Goal: Task Accomplishment & Management: Use online tool/utility

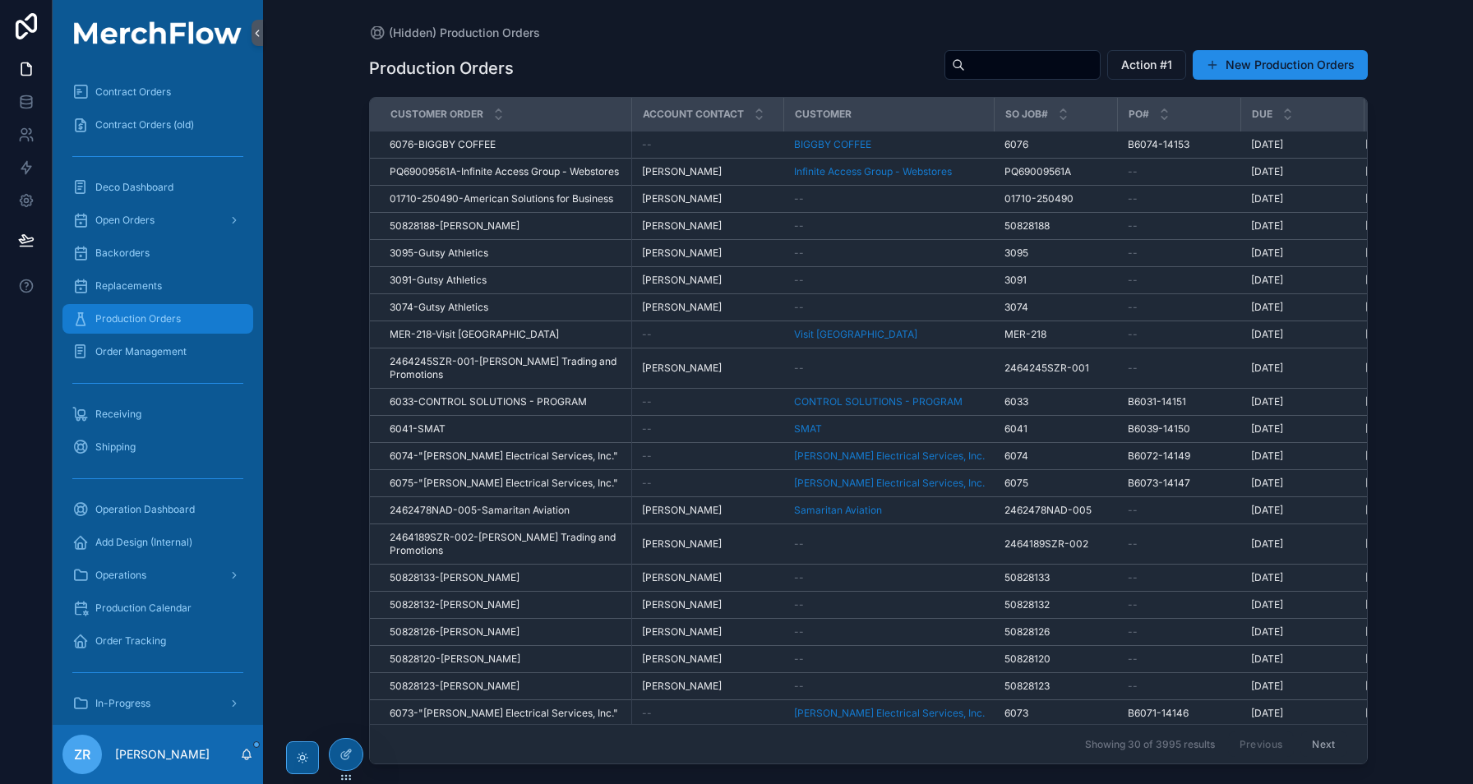
click at [163, 308] on div "Production Orders" at bounding box center [157, 319] width 171 height 26
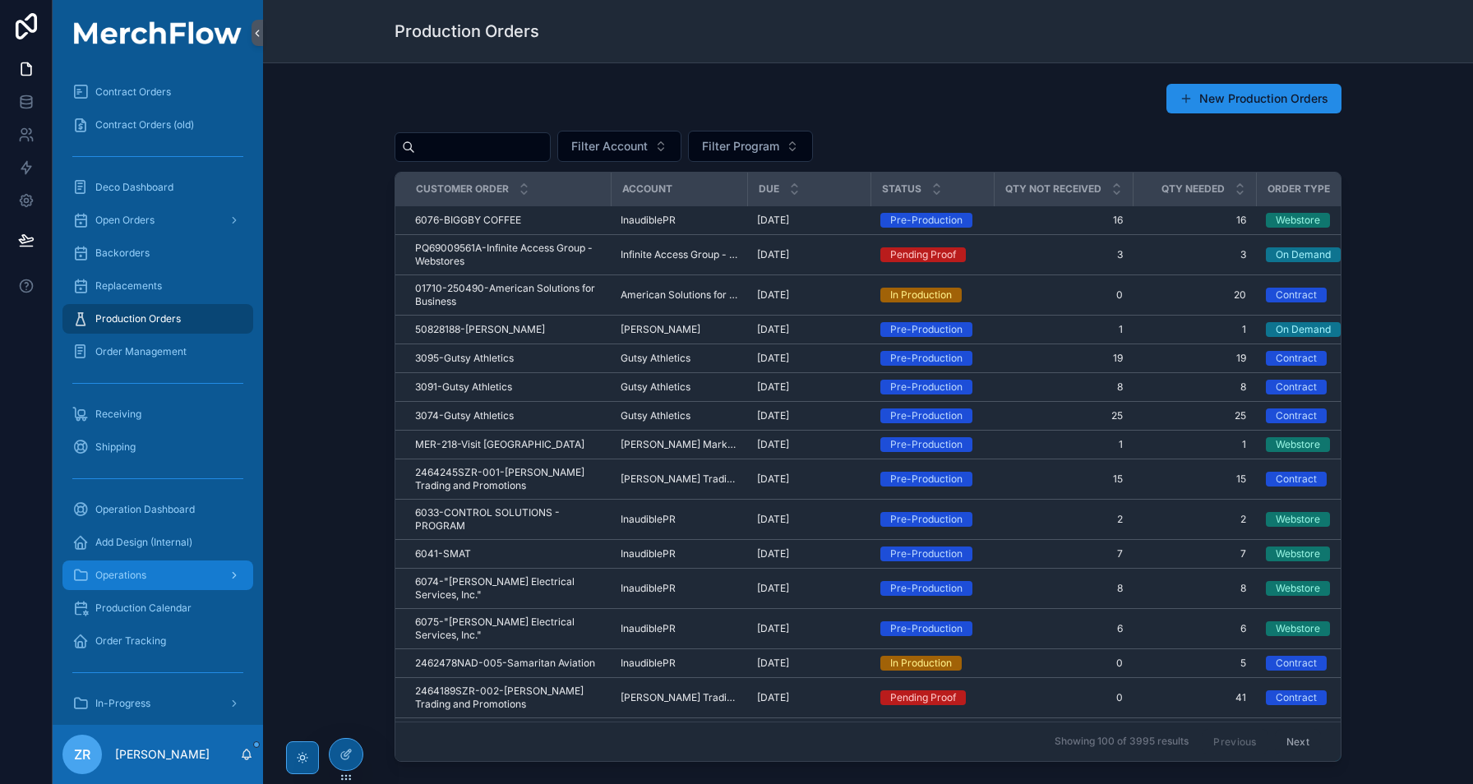
click at [135, 574] on span "Operations" at bounding box center [120, 575] width 51 height 13
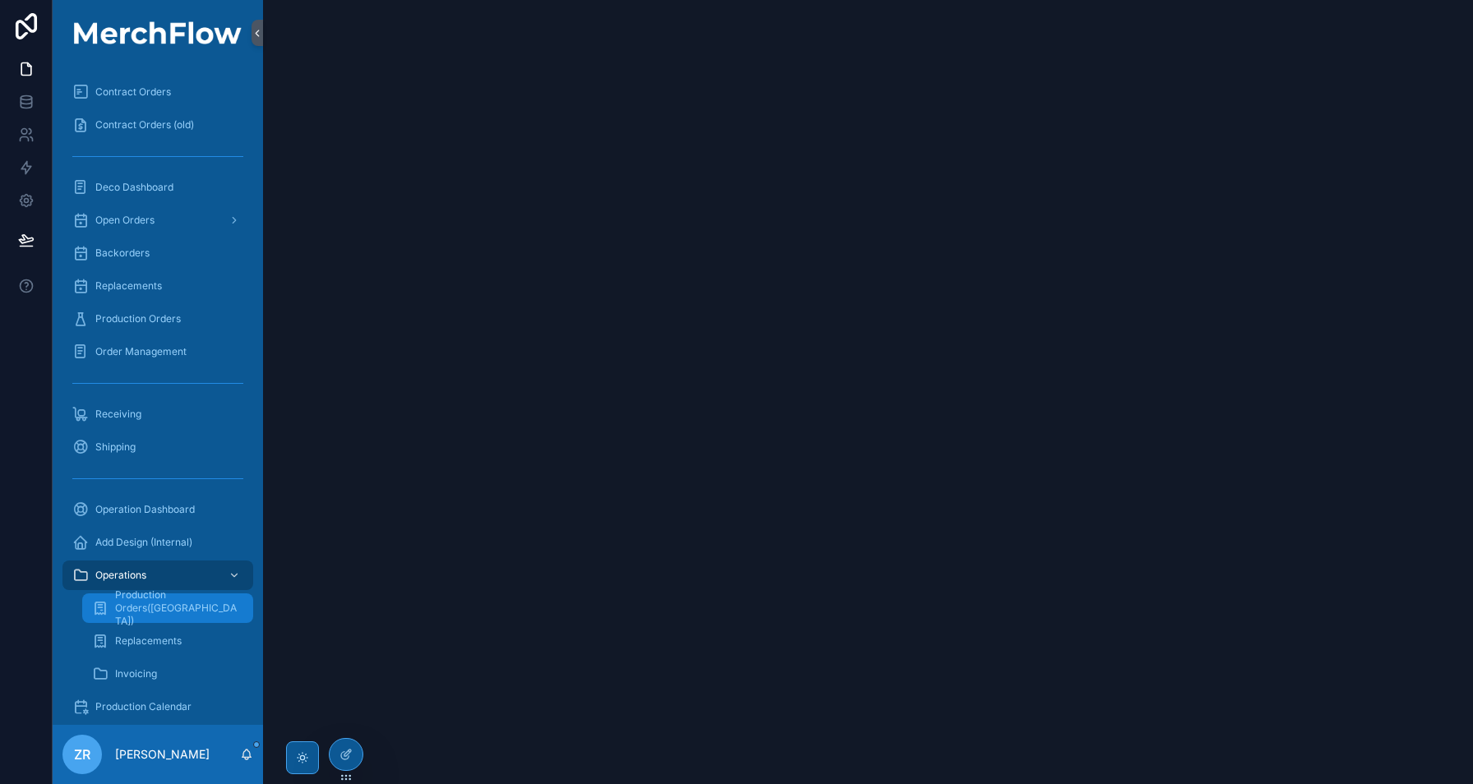
click at [174, 617] on div "Production Orders([GEOGRAPHIC_DATA])" at bounding box center [167, 608] width 151 height 26
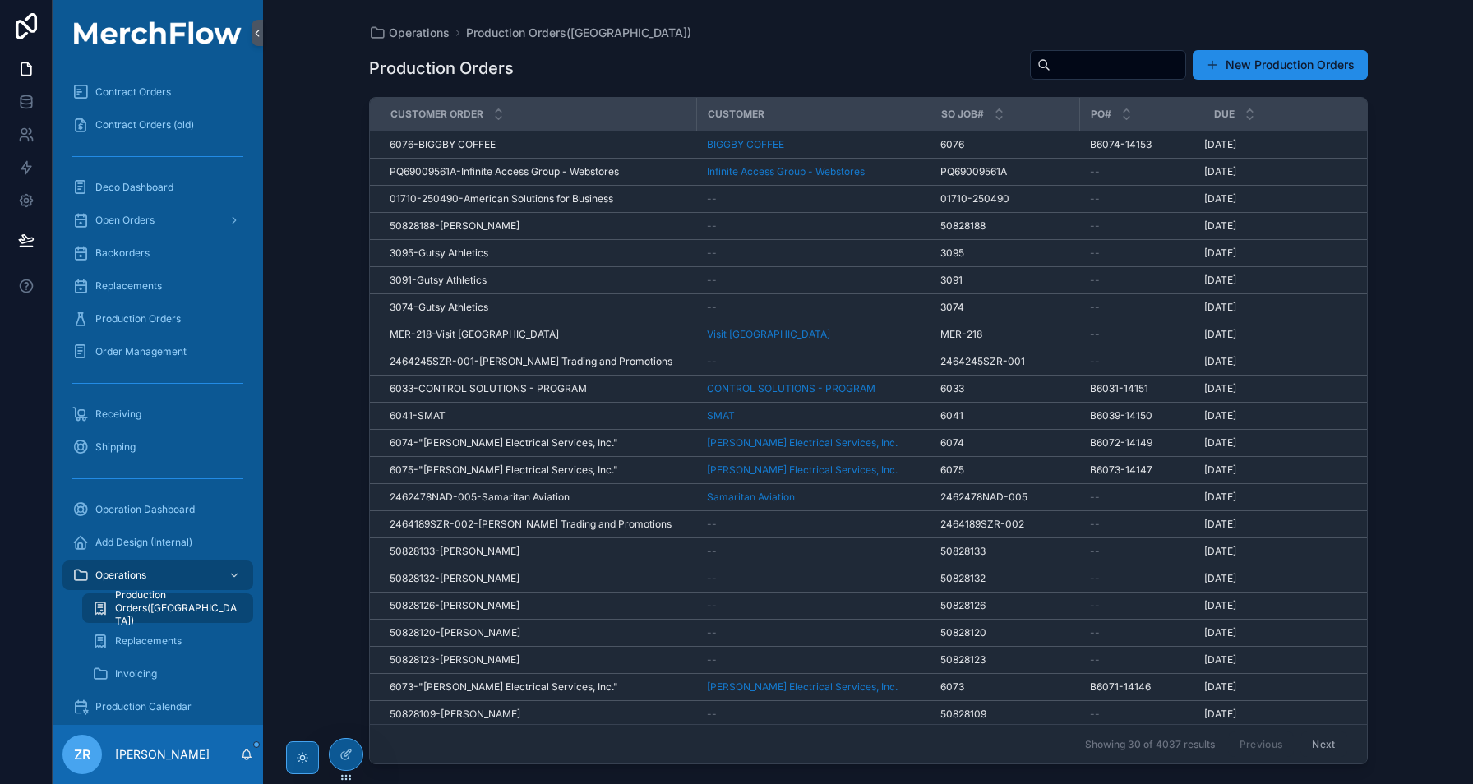
click at [1082, 55] on input "scrollable content" at bounding box center [1118, 64] width 135 height 23
type input "****"
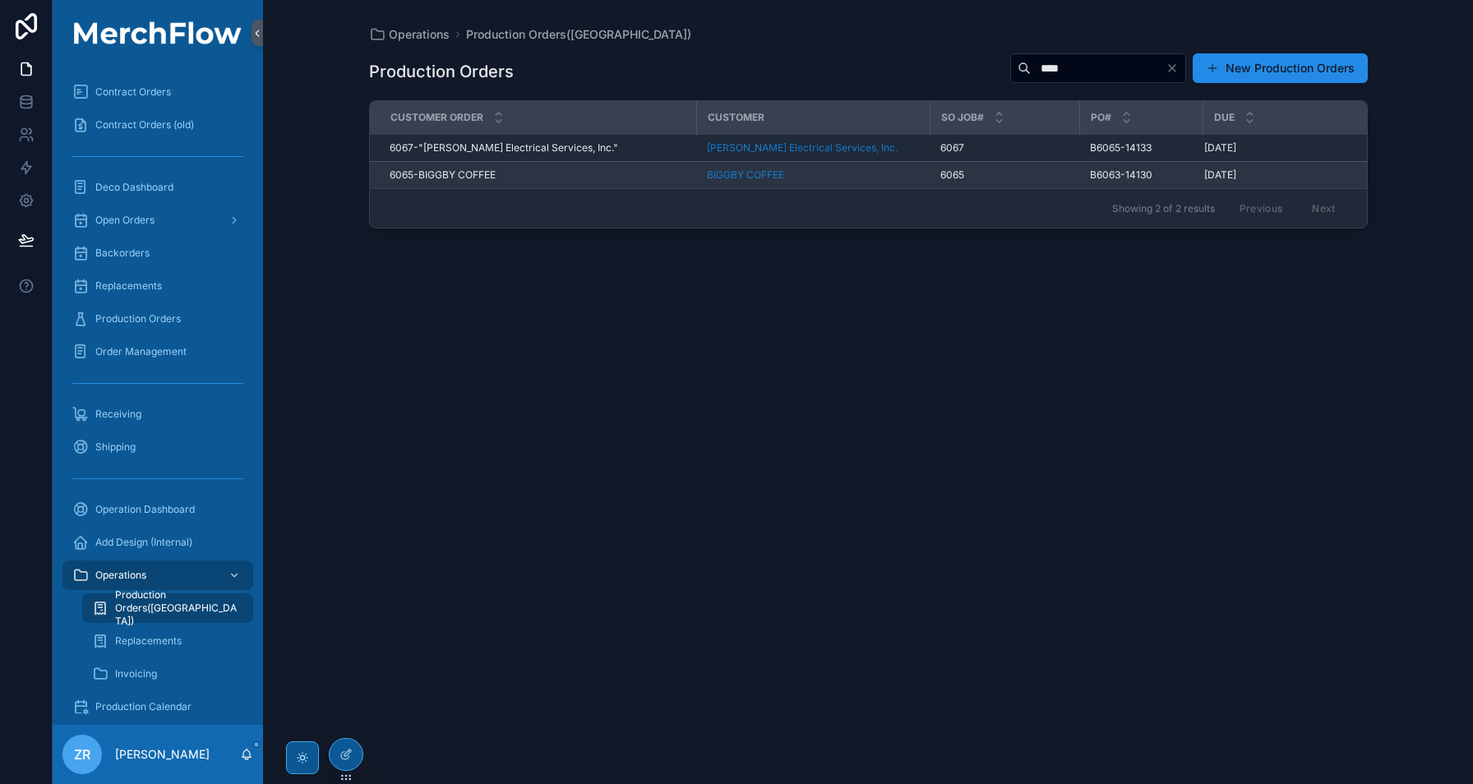
click at [488, 175] on span "6065-BIGGBY COFFEE" at bounding box center [443, 175] width 106 height 13
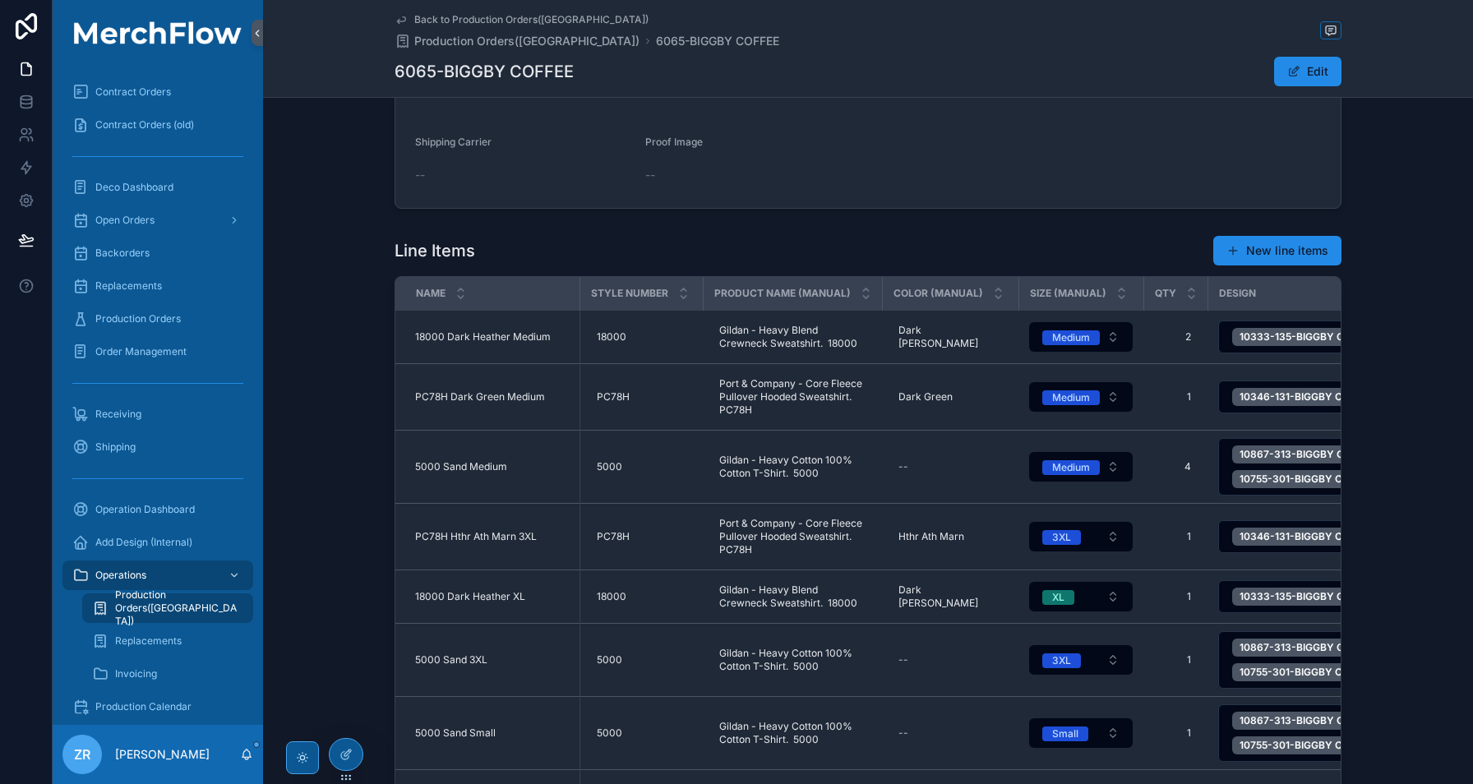
scroll to position [261, 0]
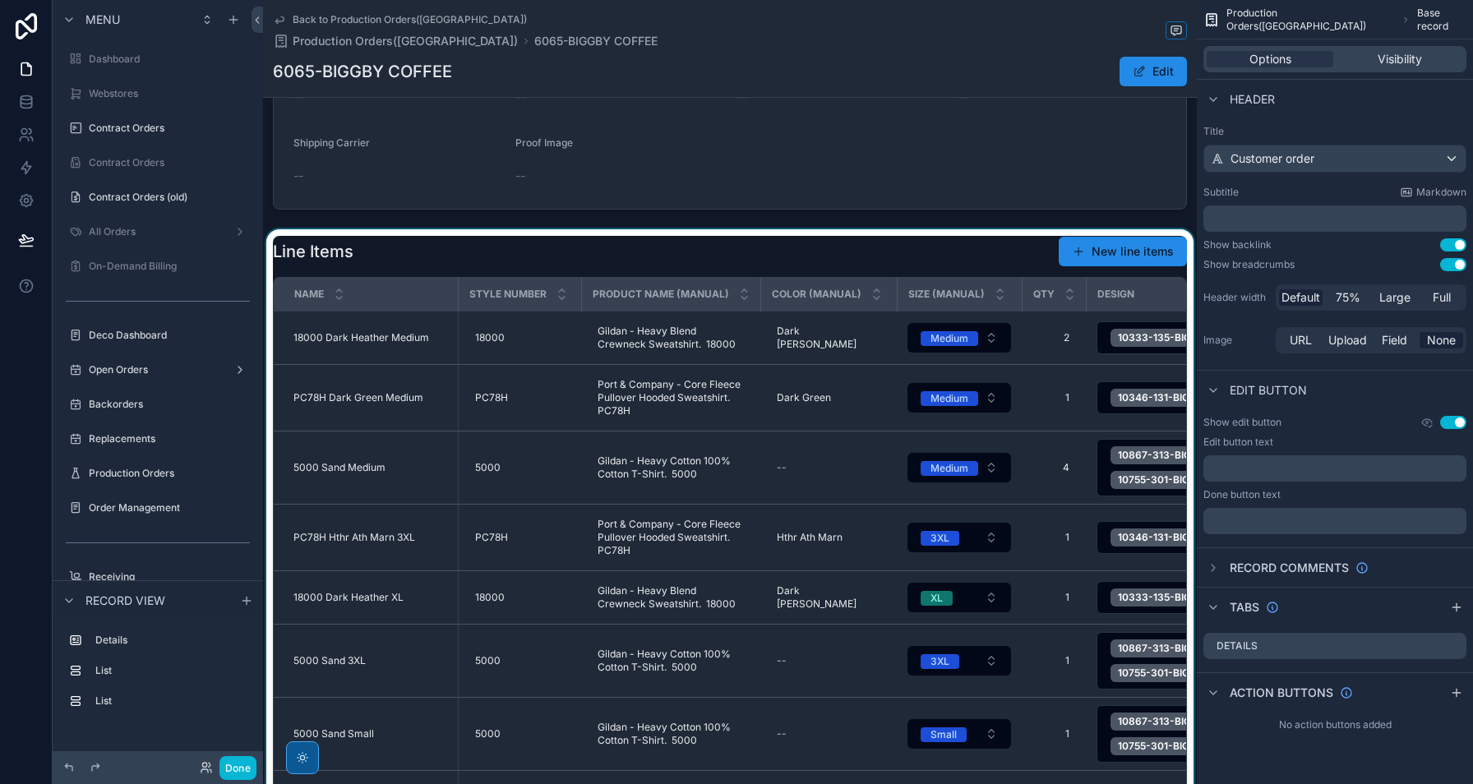
click at [779, 265] on div "scrollable content" at bounding box center [730, 551] width 934 height 645
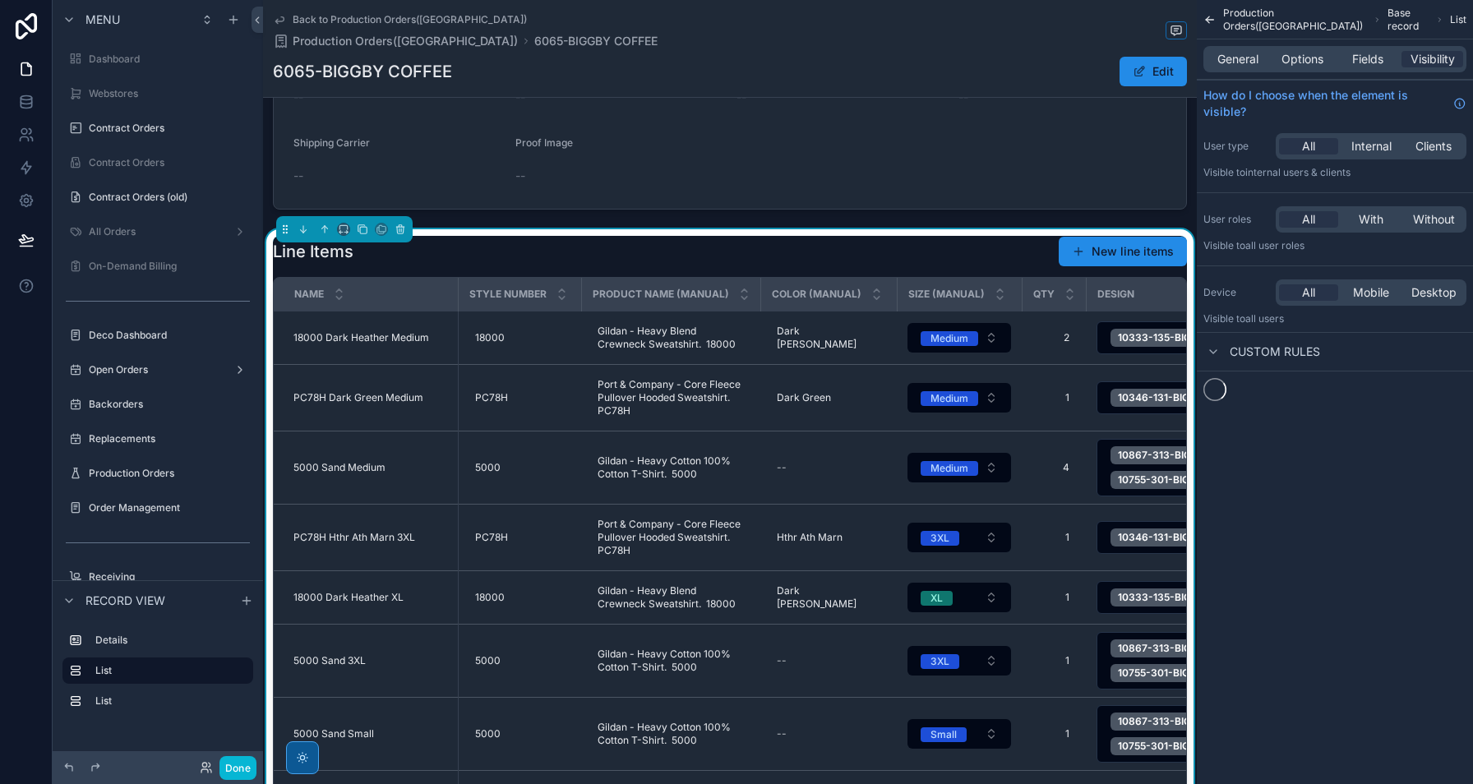
scroll to position [384, 0]
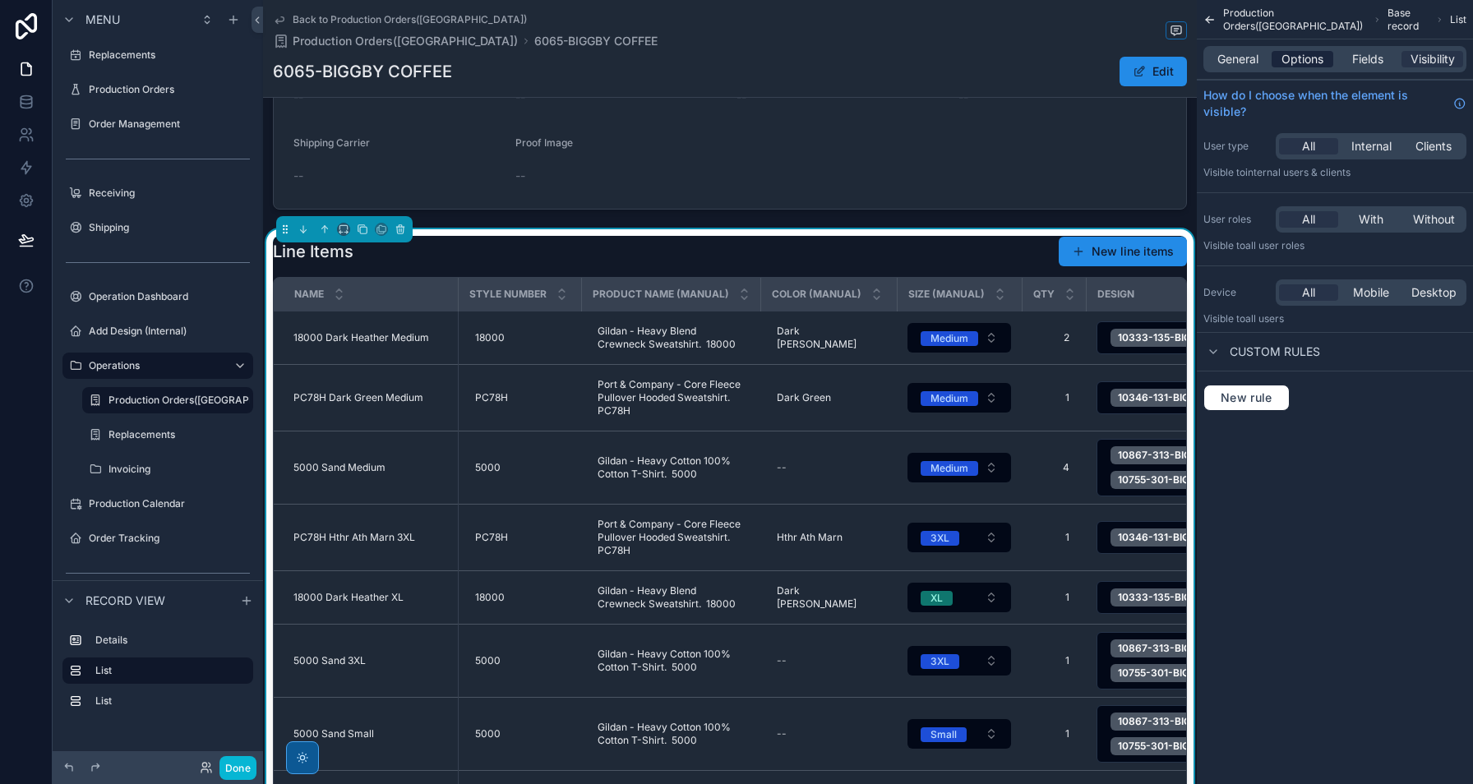
click at [1291, 62] on span "Options" at bounding box center [1303, 59] width 42 height 16
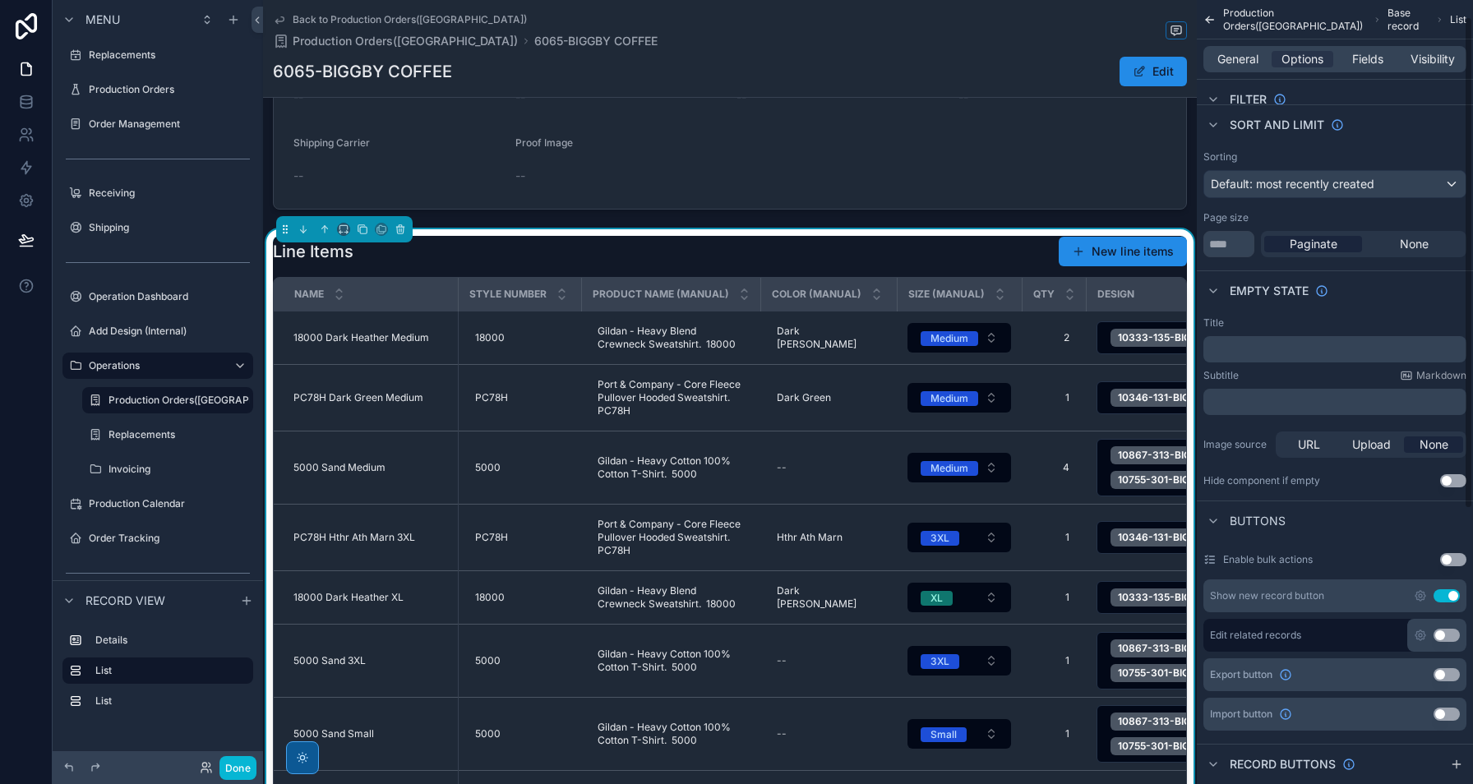
scroll to position [0, 0]
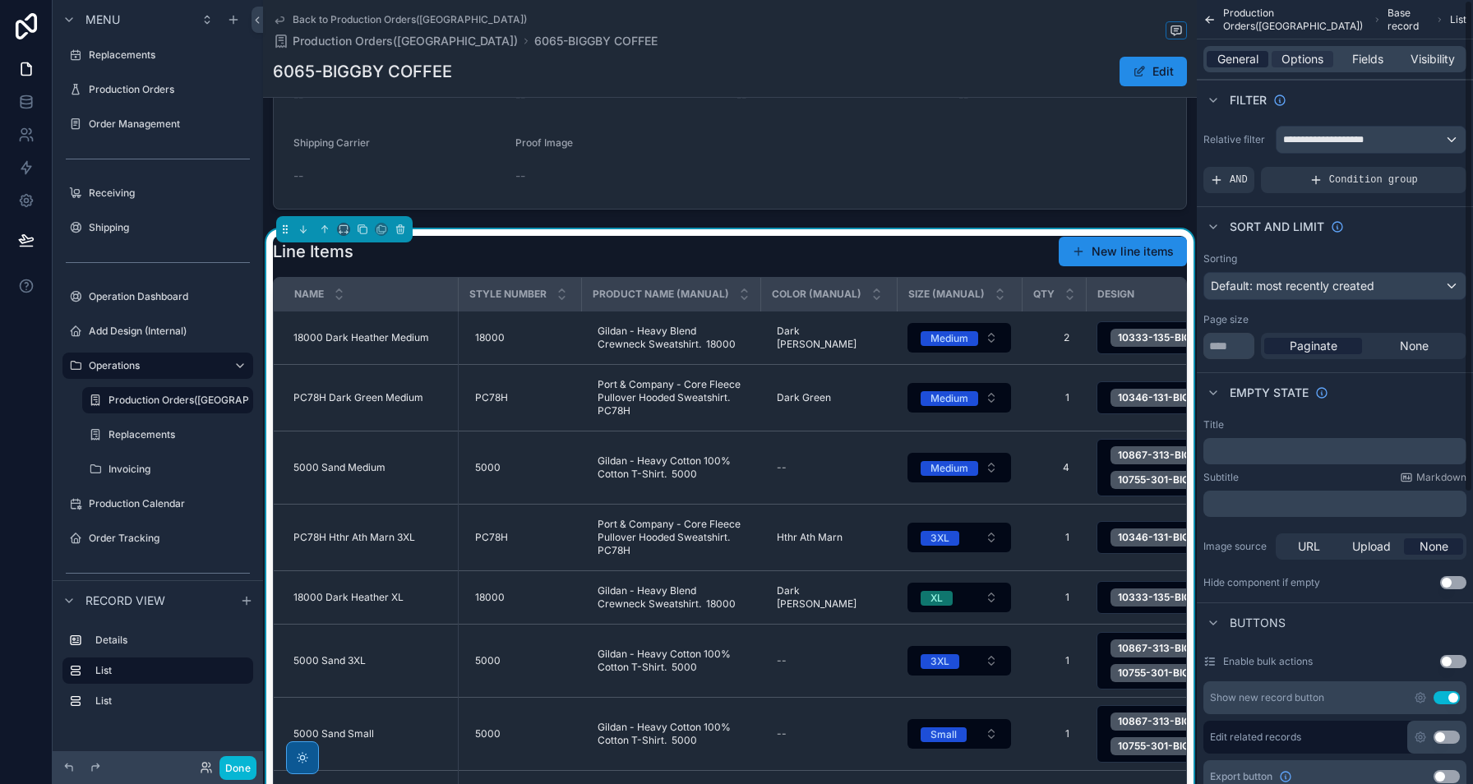
click at [1246, 56] on span "General" at bounding box center [1238, 59] width 41 height 16
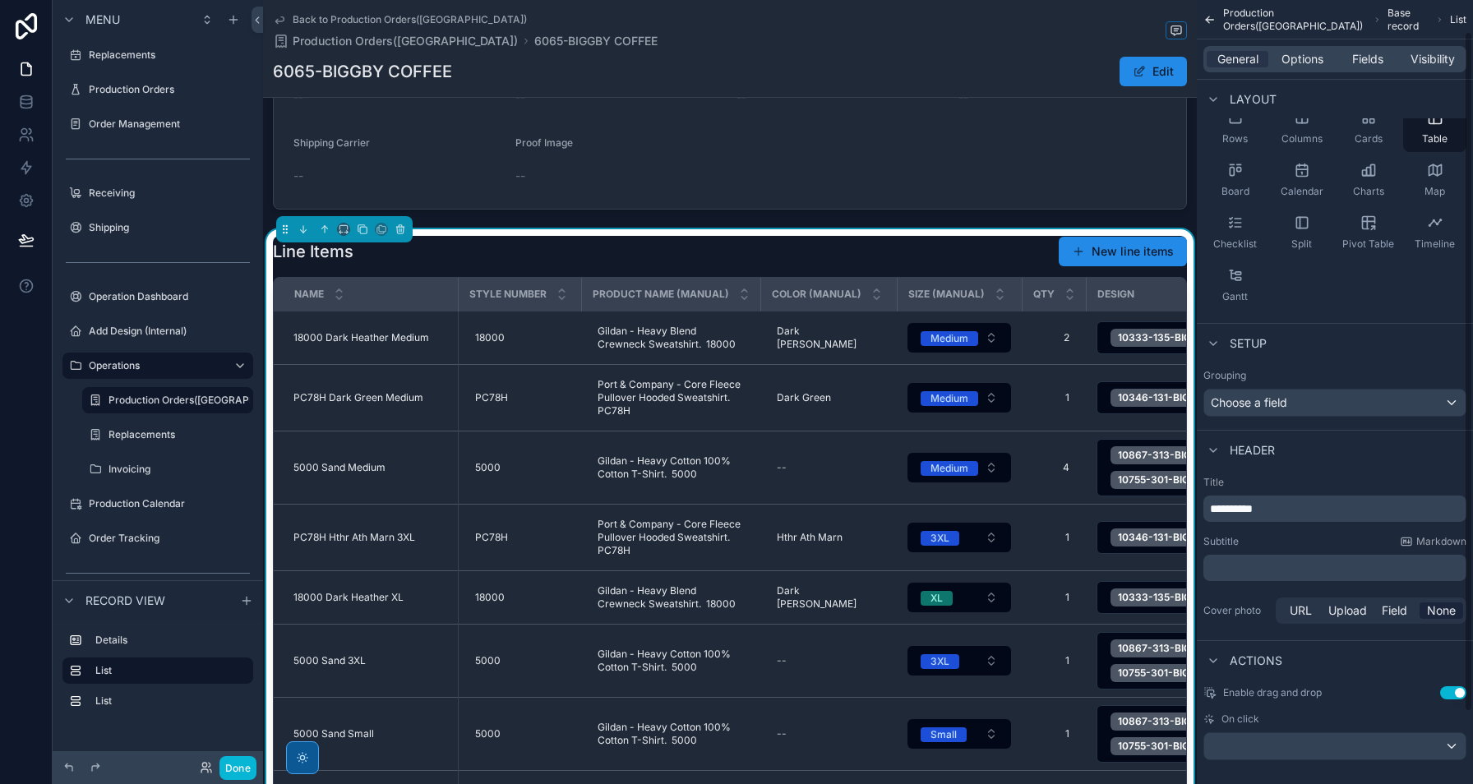
scroll to position [119, 0]
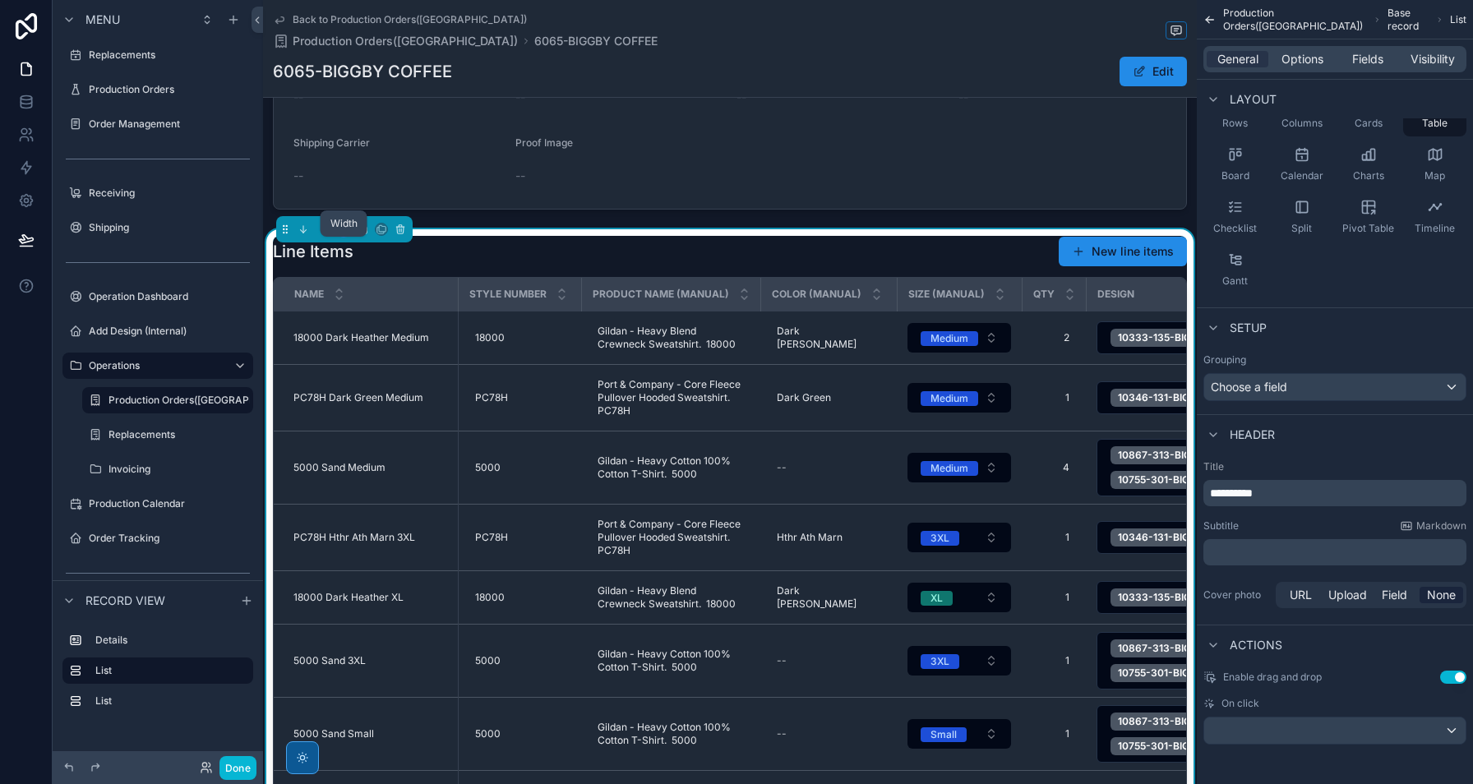
click at [343, 235] on icon "scrollable content" at bounding box center [344, 230] width 12 height 12
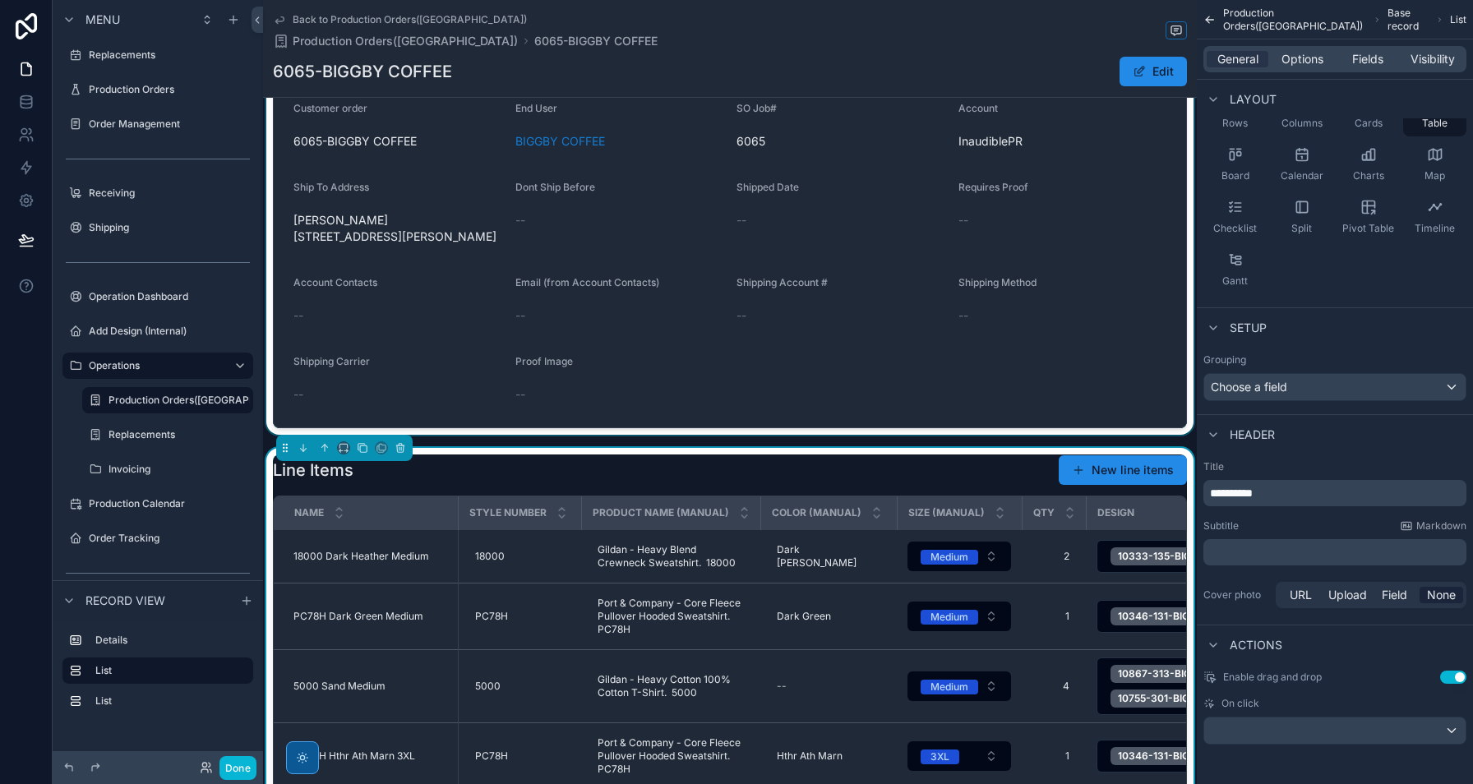
scroll to position [0, 0]
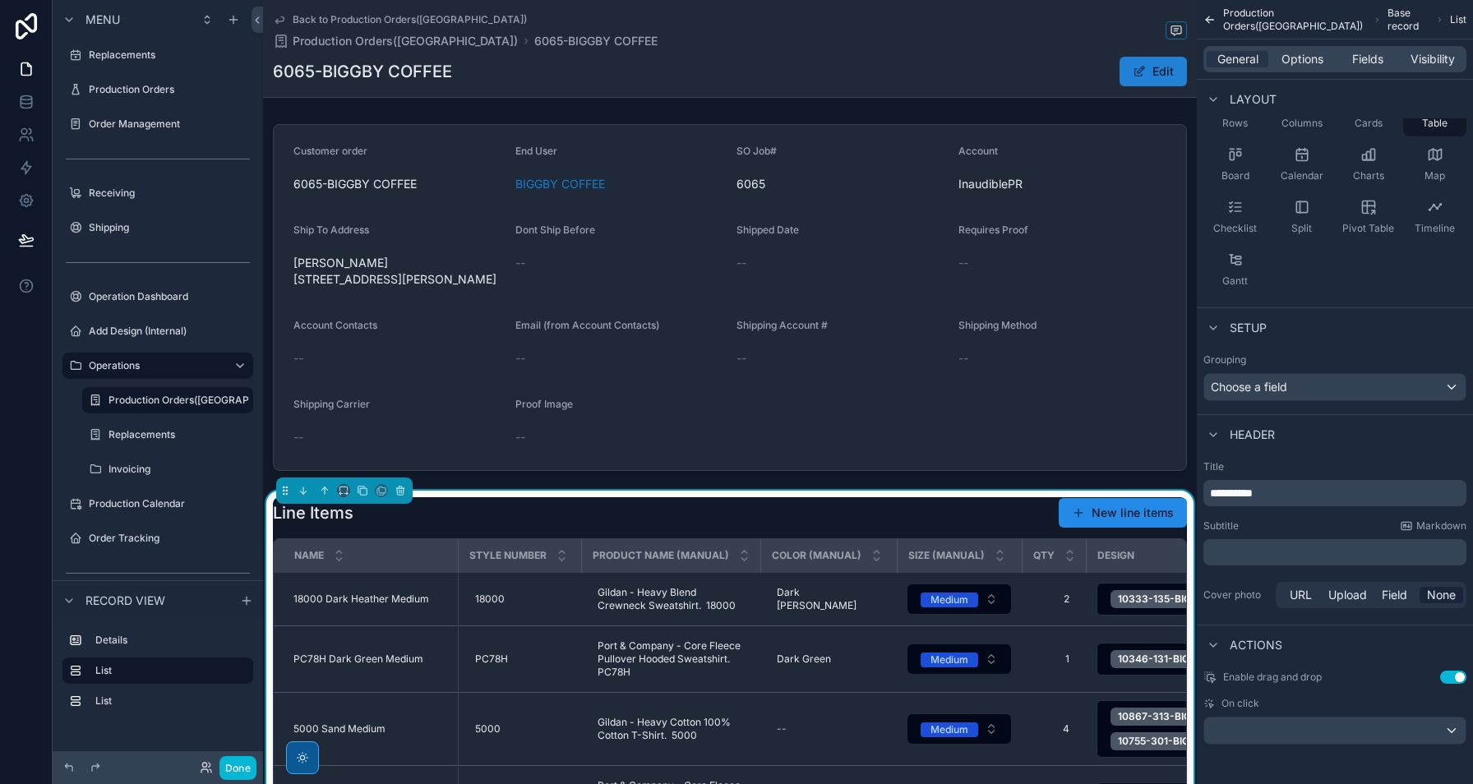
click at [1149, 74] on button "Edit" at bounding box center [1153, 72] width 67 height 30
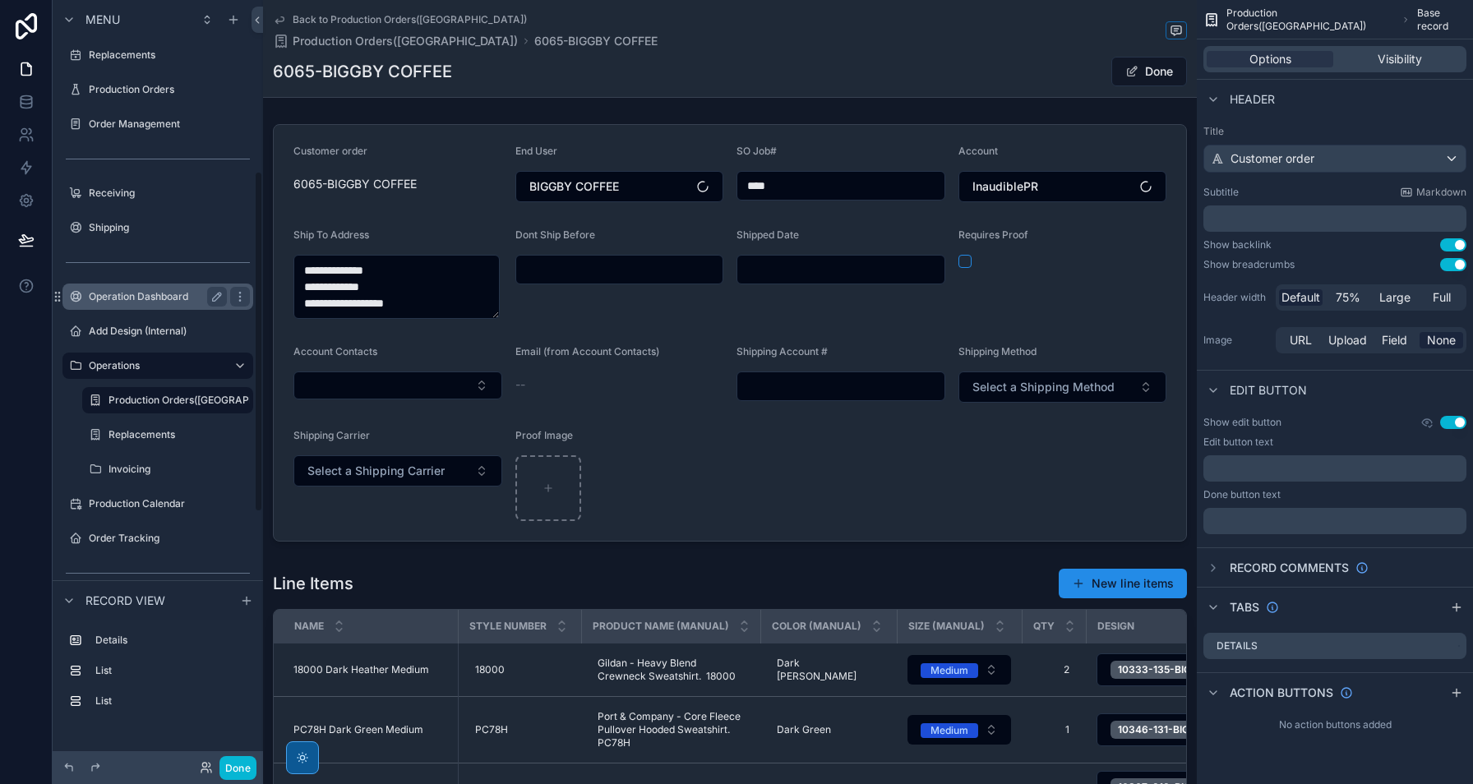
click at [34, 240] on button at bounding box center [26, 240] width 36 height 46
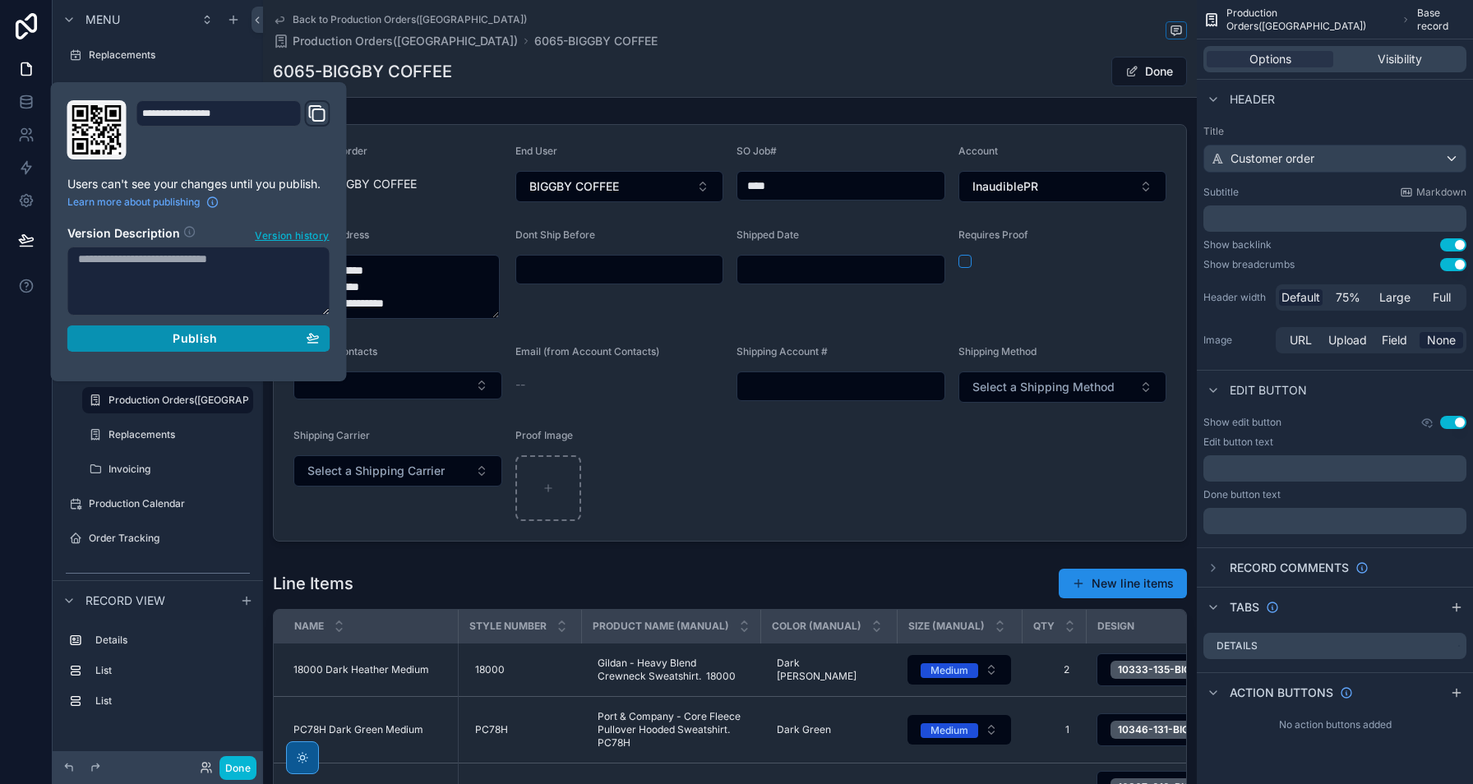
click at [169, 337] on div "Publish" at bounding box center [199, 338] width 242 height 15
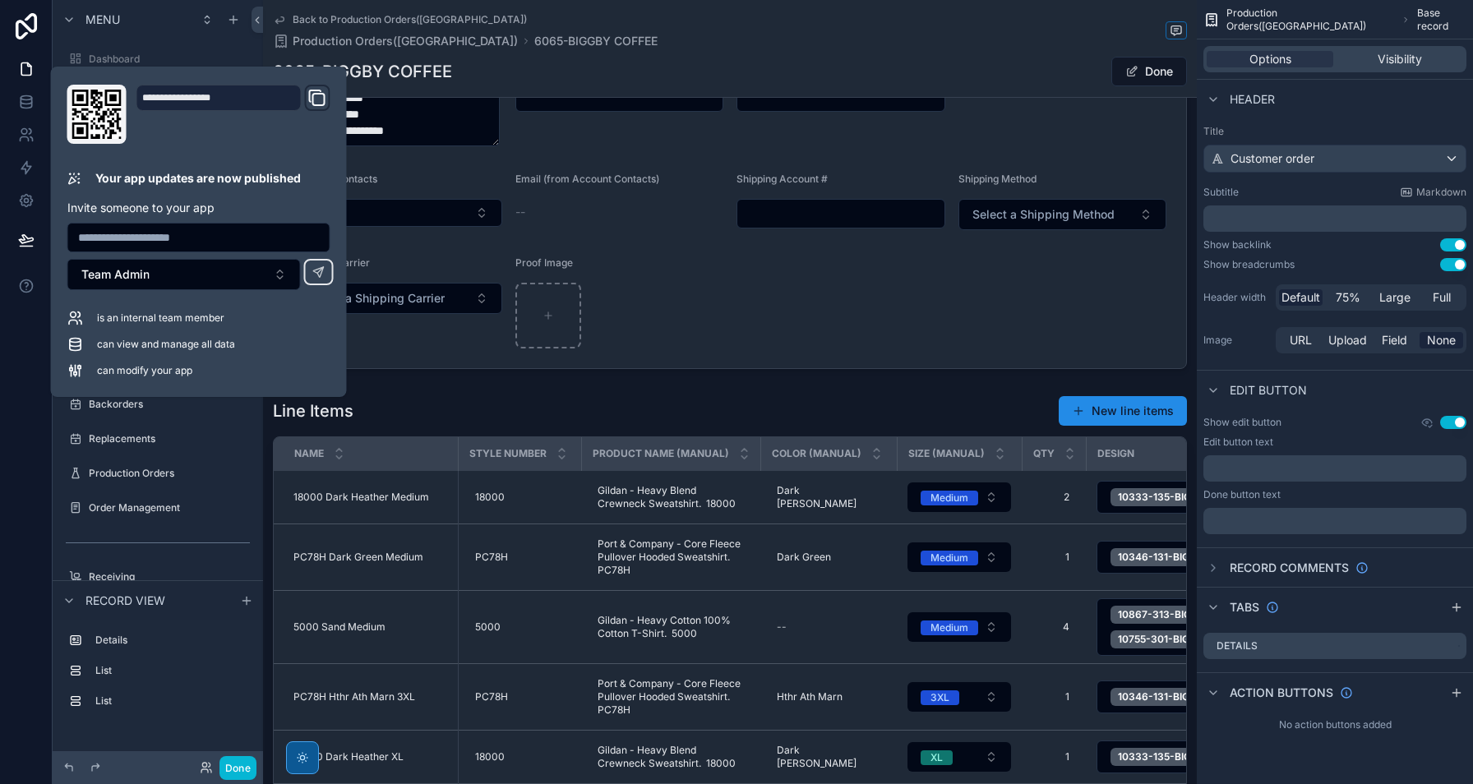
scroll to position [384, 0]
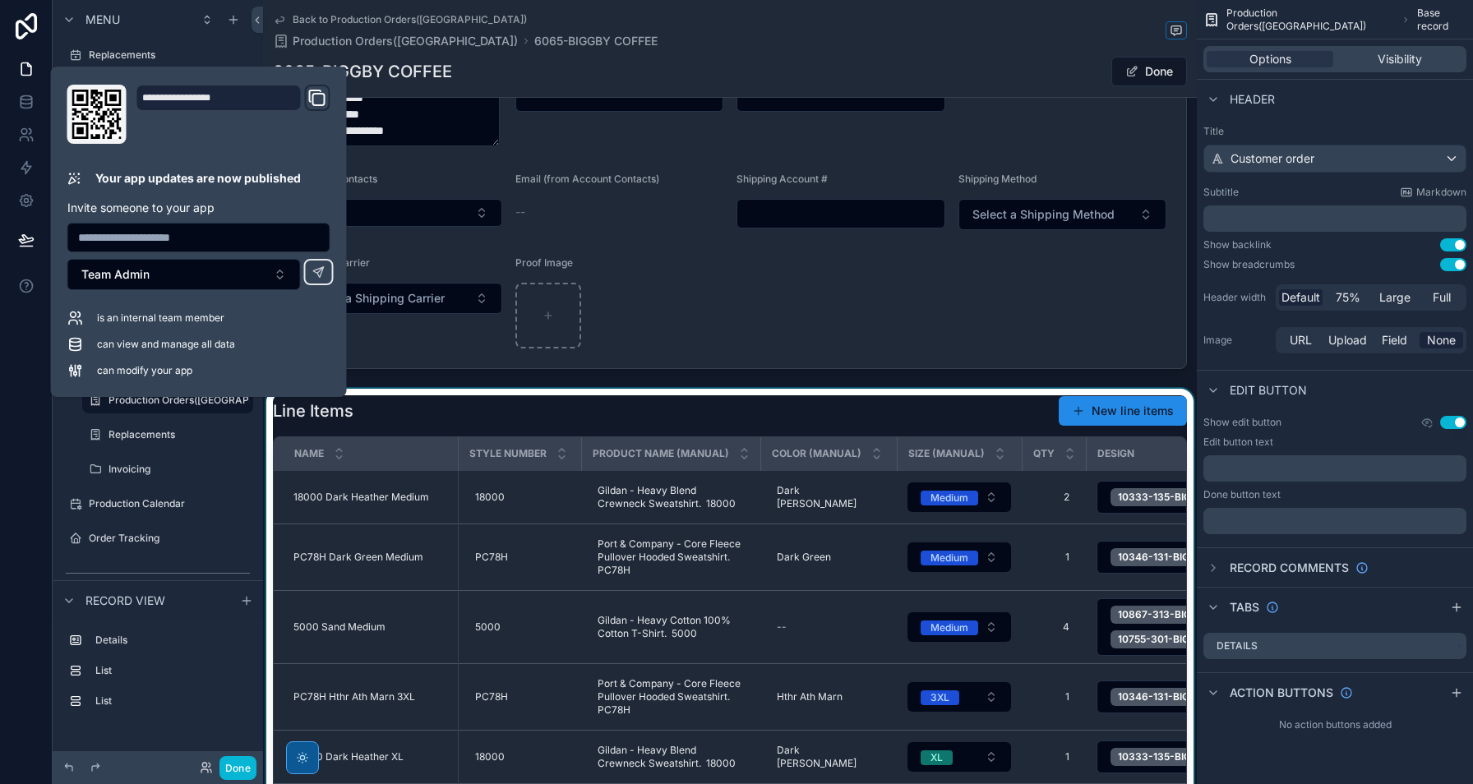
click at [728, 419] on div "scrollable content" at bounding box center [730, 711] width 934 height 645
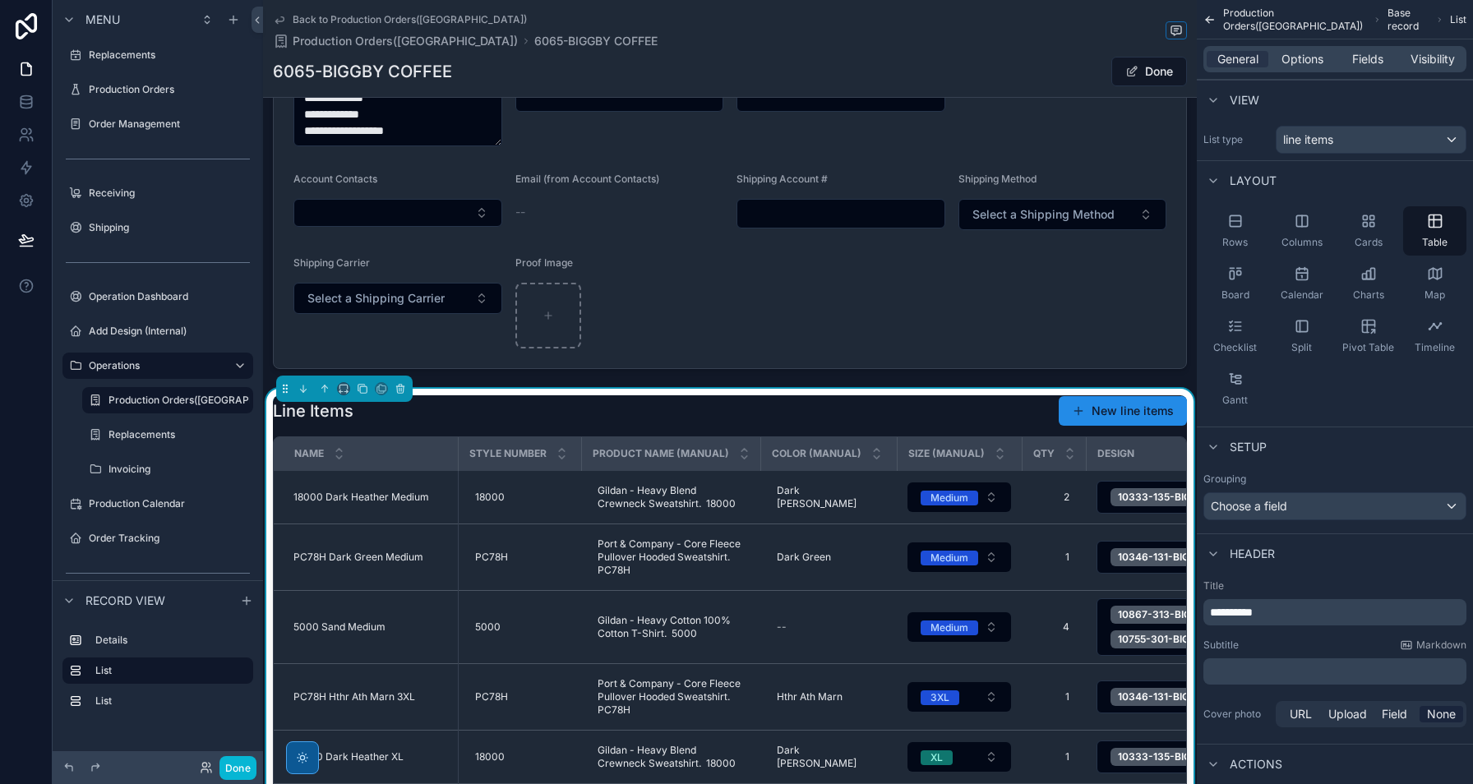
click at [728, 419] on div "Line Items New line items" at bounding box center [730, 410] width 914 height 31
click at [342, 395] on button "scrollable content" at bounding box center [343, 388] width 13 height 13
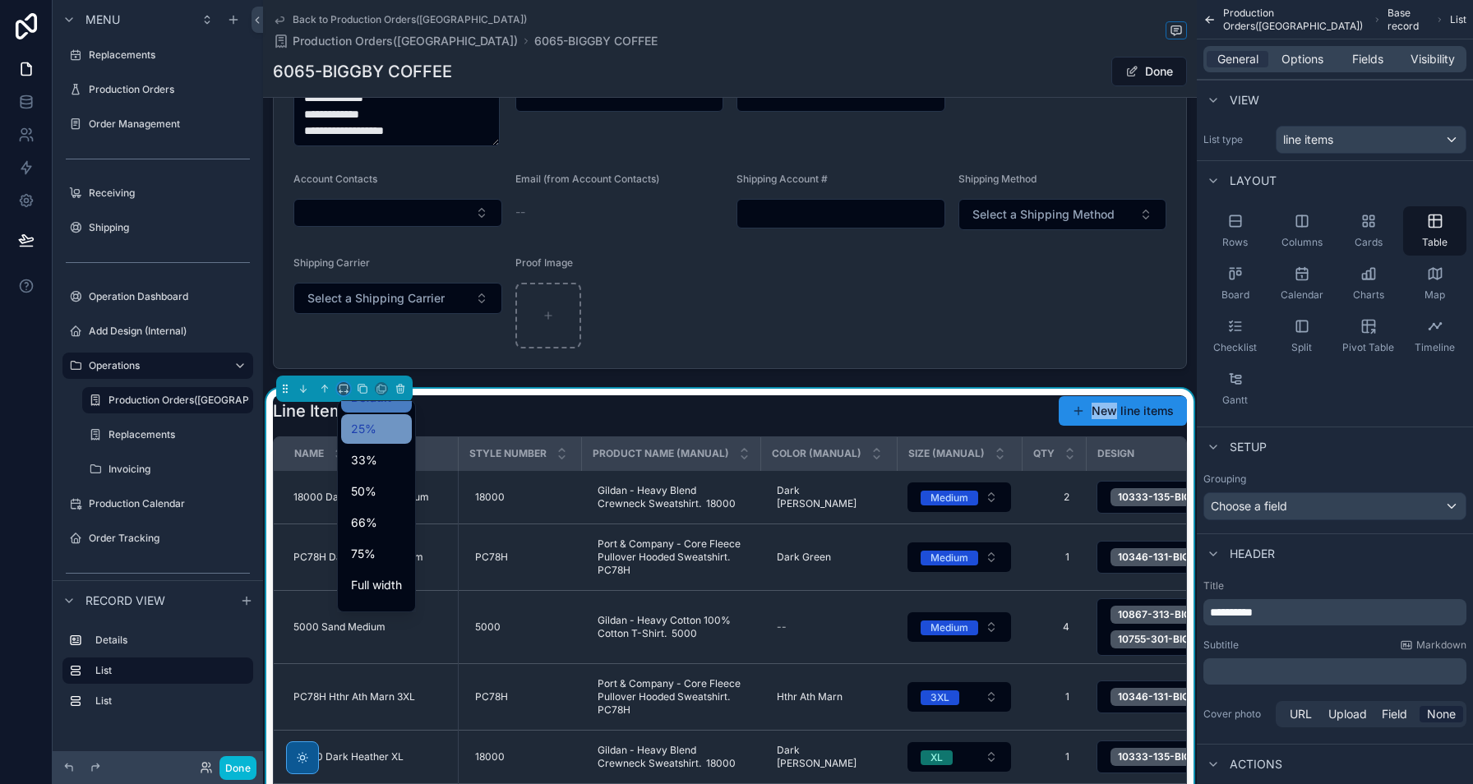
scroll to position [44, 0]
click at [371, 561] on span "Full width" at bounding box center [376, 563] width 51 height 20
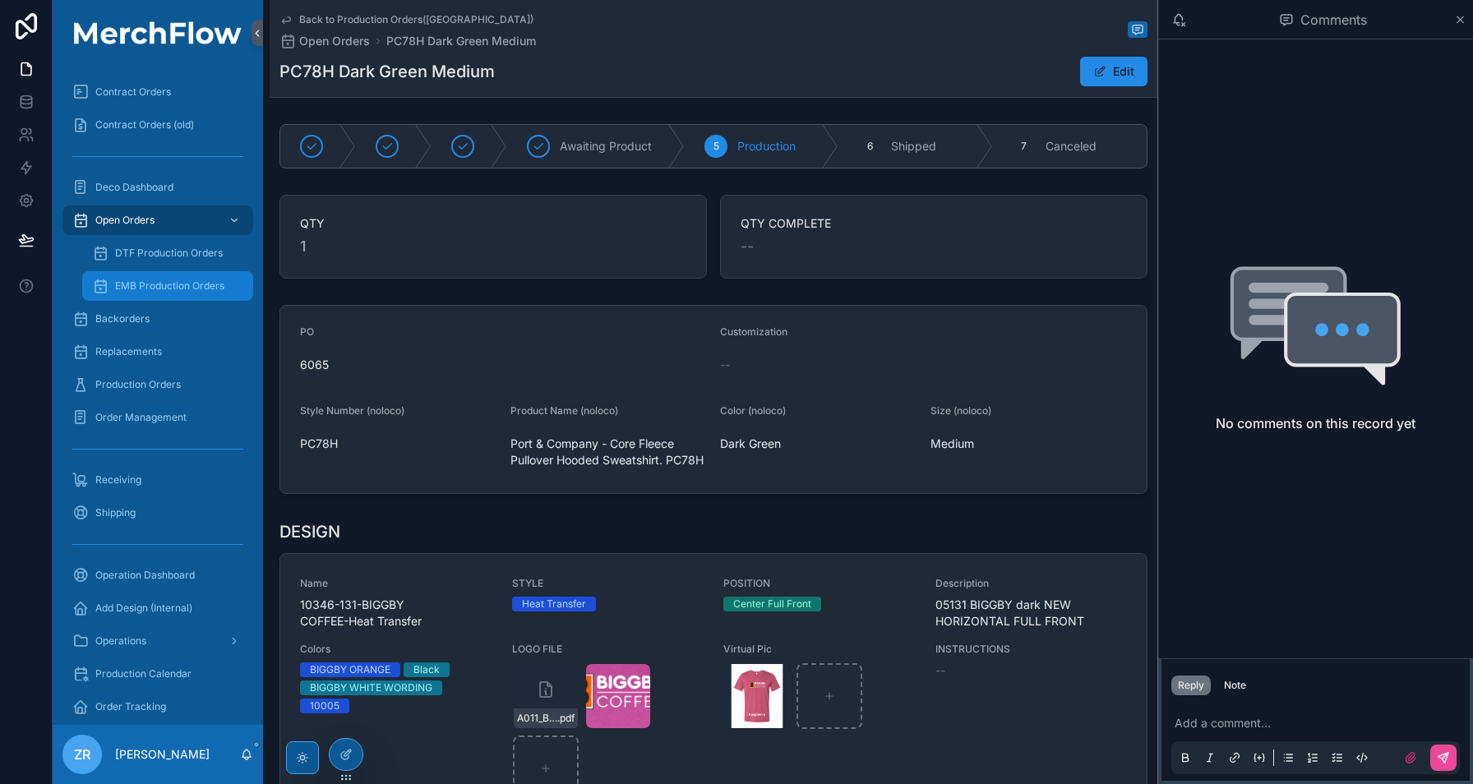
click at [184, 295] on div "EMB Production Orders" at bounding box center [167, 286] width 151 height 26
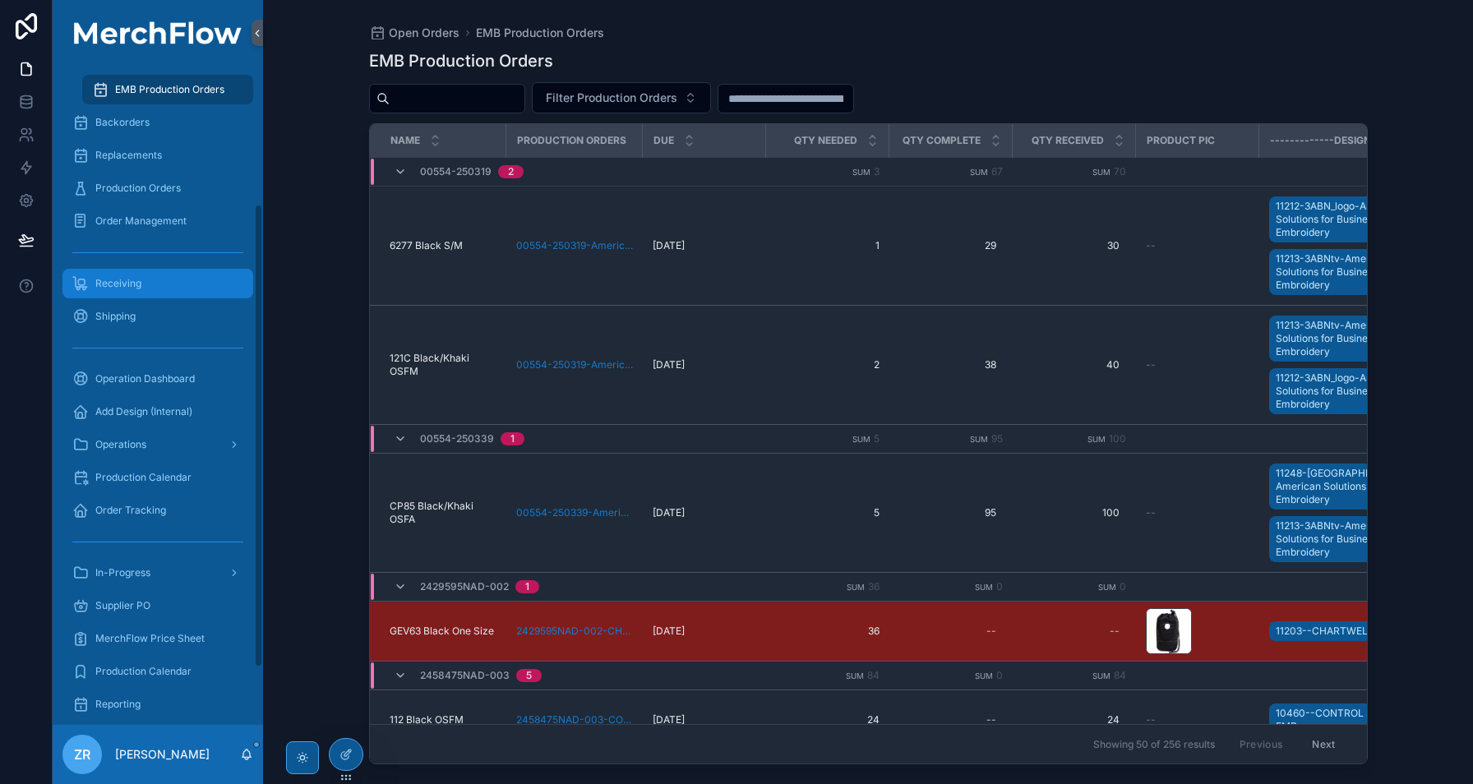
scroll to position [278, 0]
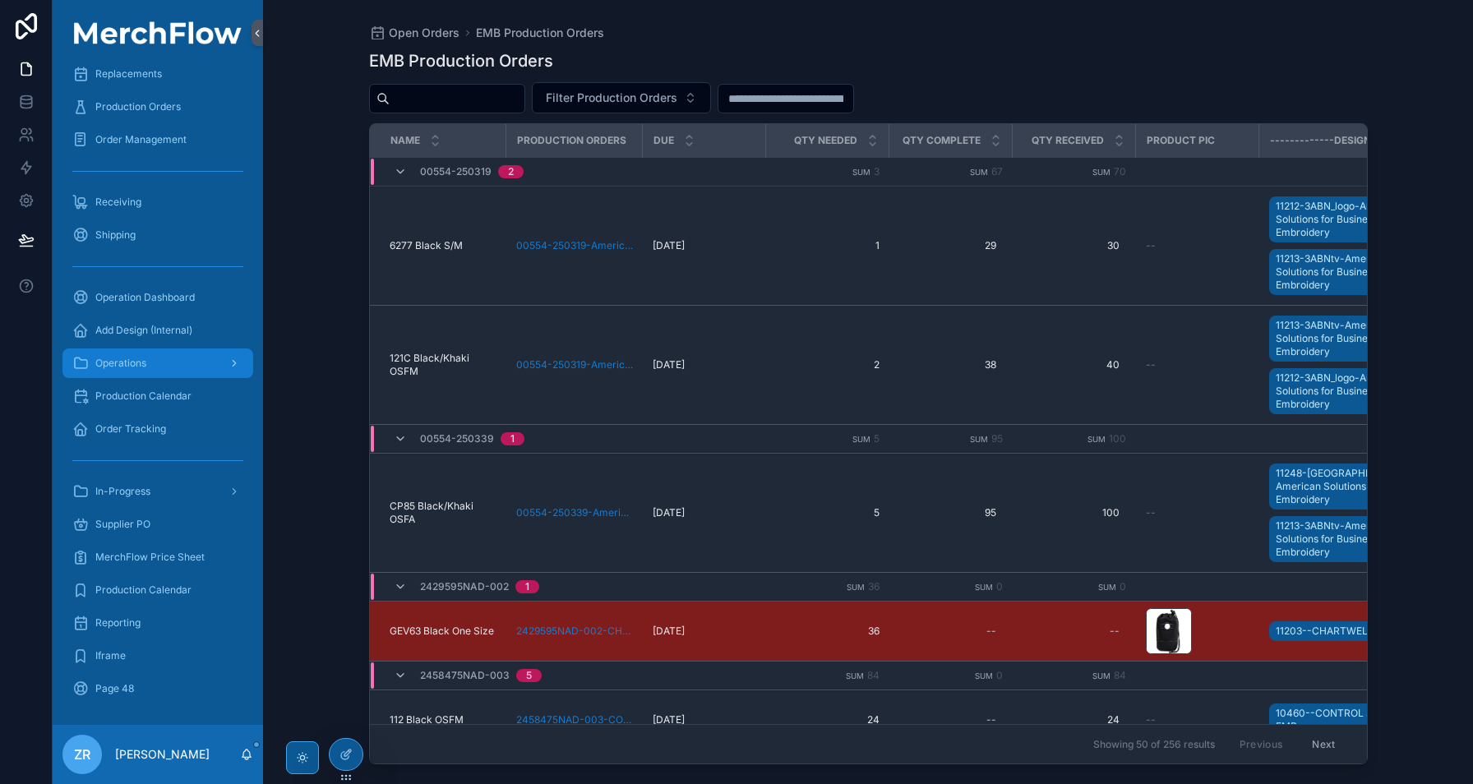
click at [181, 372] on div "Operations" at bounding box center [157, 363] width 171 height 26
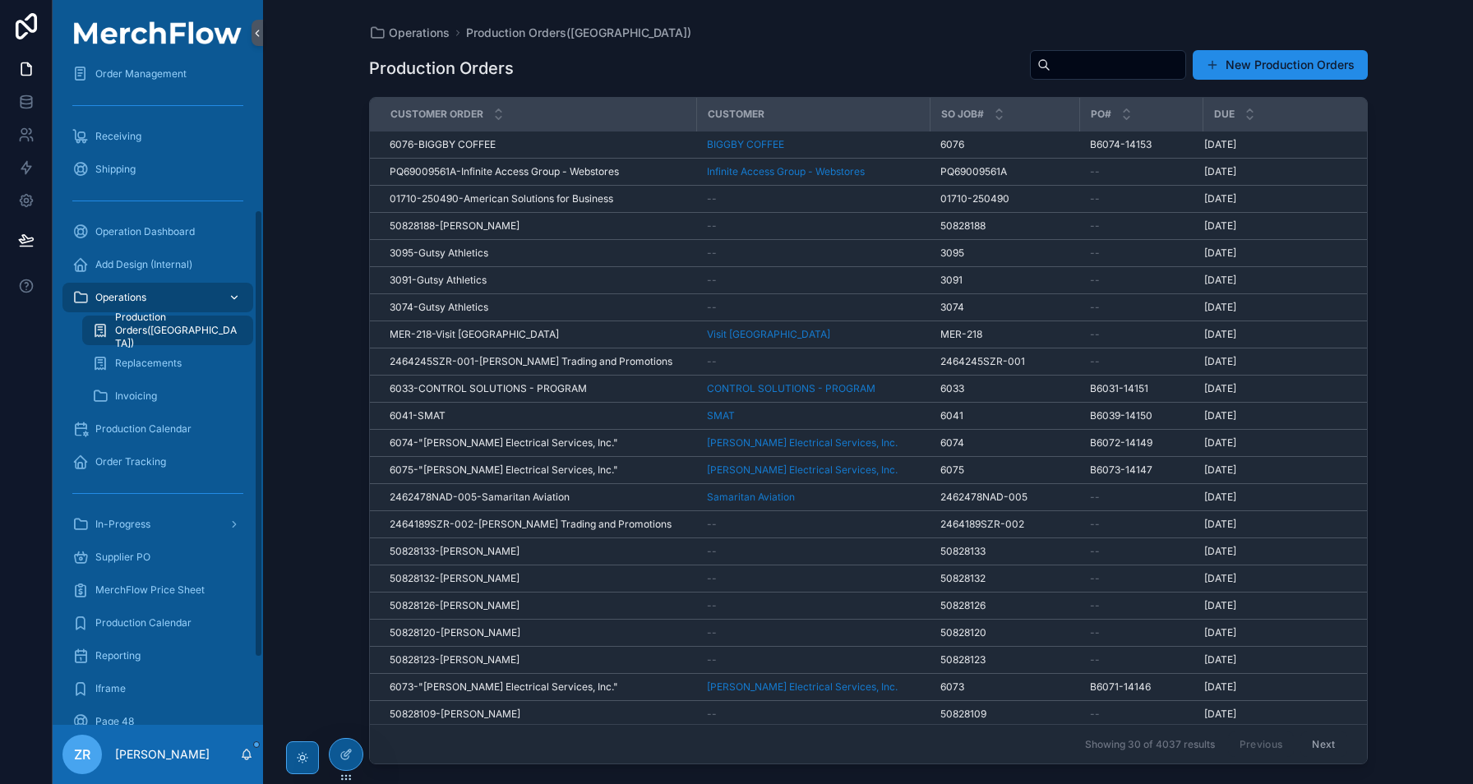
scroll to position [212, 0]
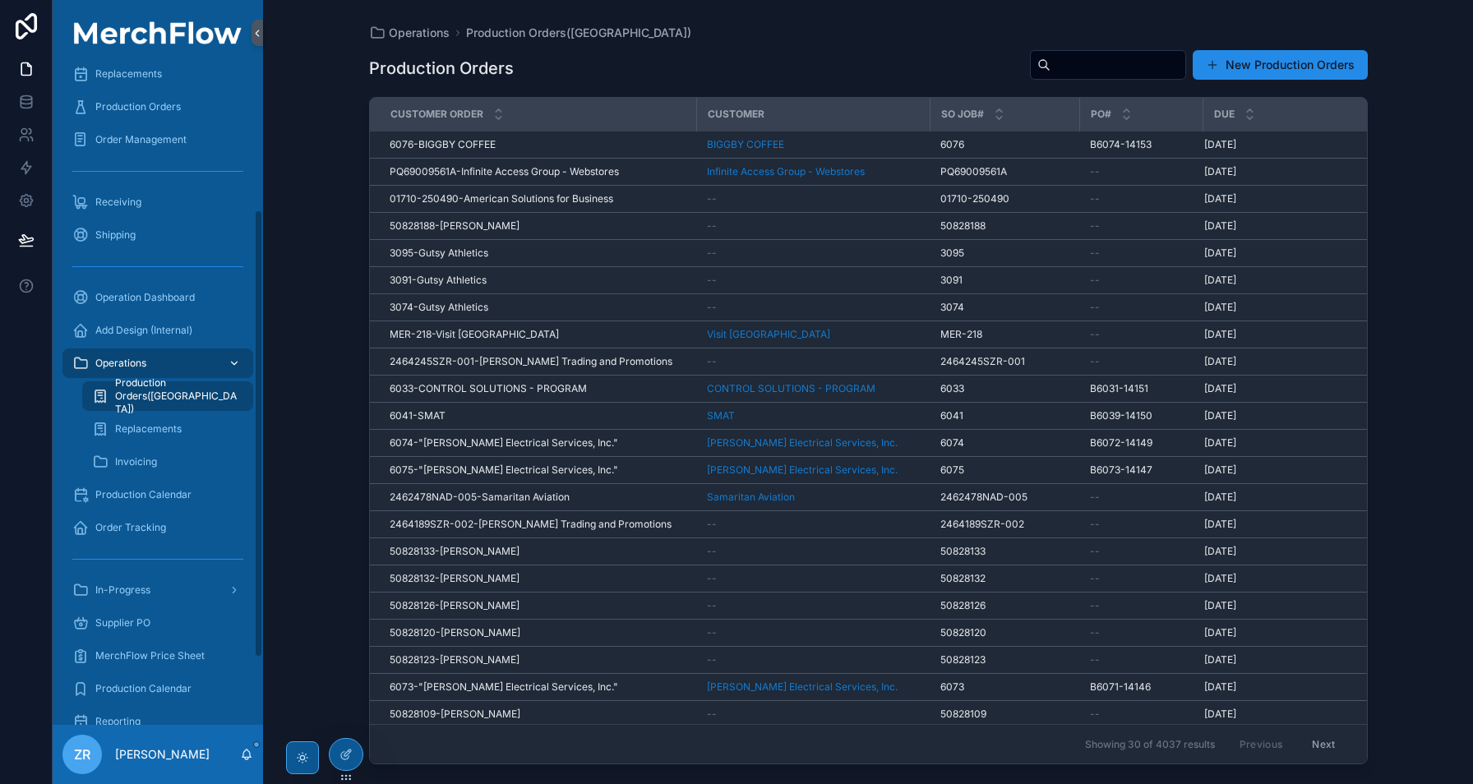
click at [171, 395] on span "Production Orders([GEOGRAPHIC_DATA])" at bounding box center [176, 396] width 122 height 39
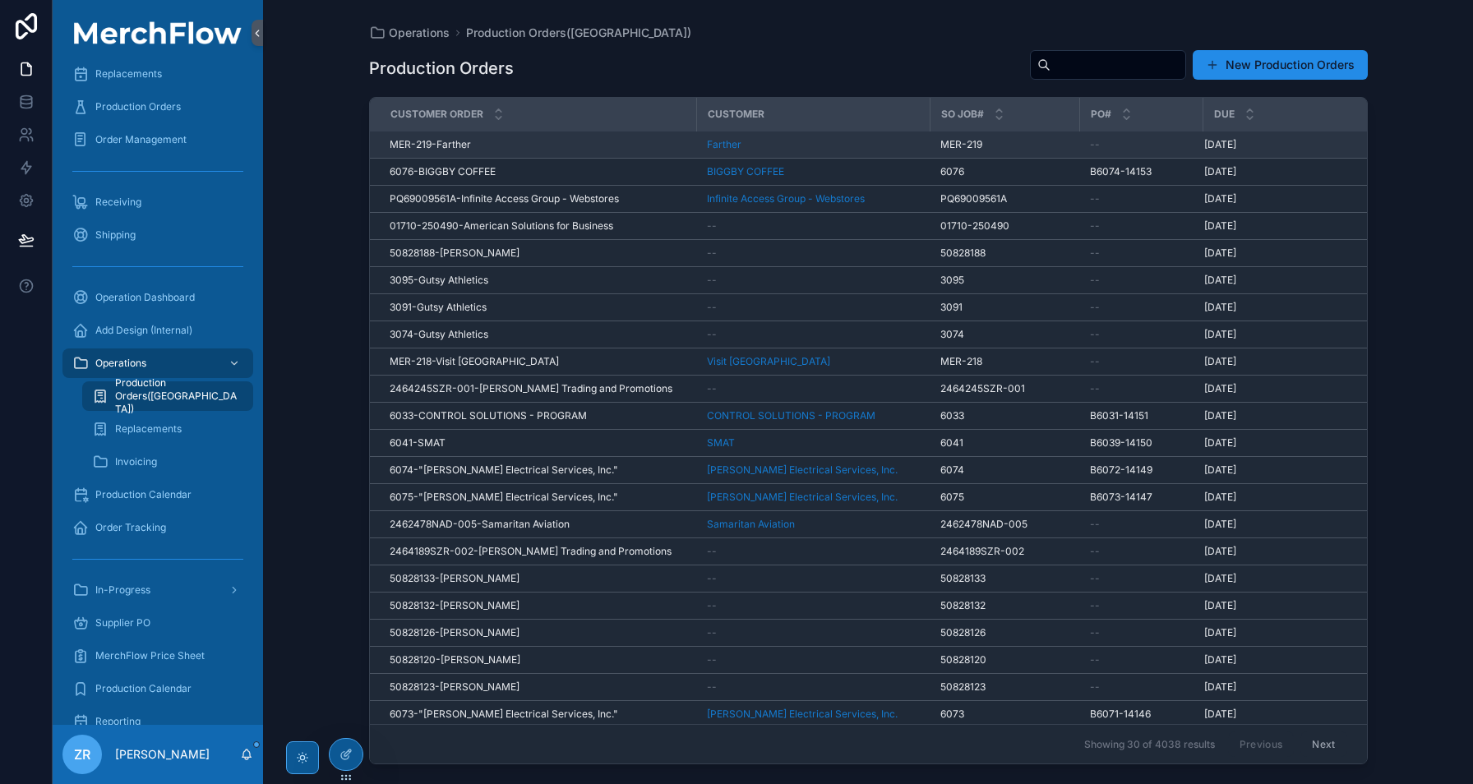
click at [414, 150] on span "MER-219-Farther" at bounding box center [430, 144] width 81 height 13
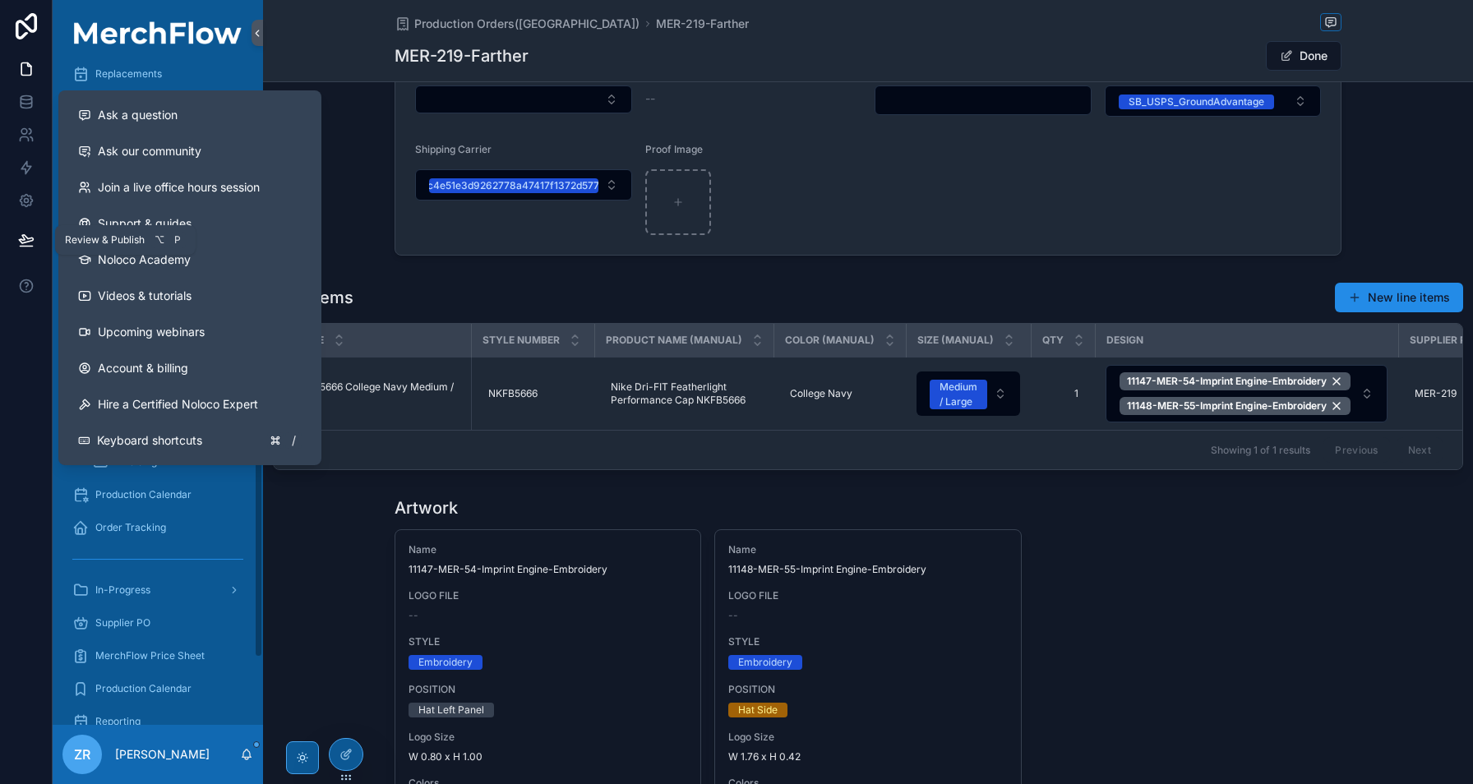
click at [30, 238] on icon at bounding box center [26, 239] width 14 height 8
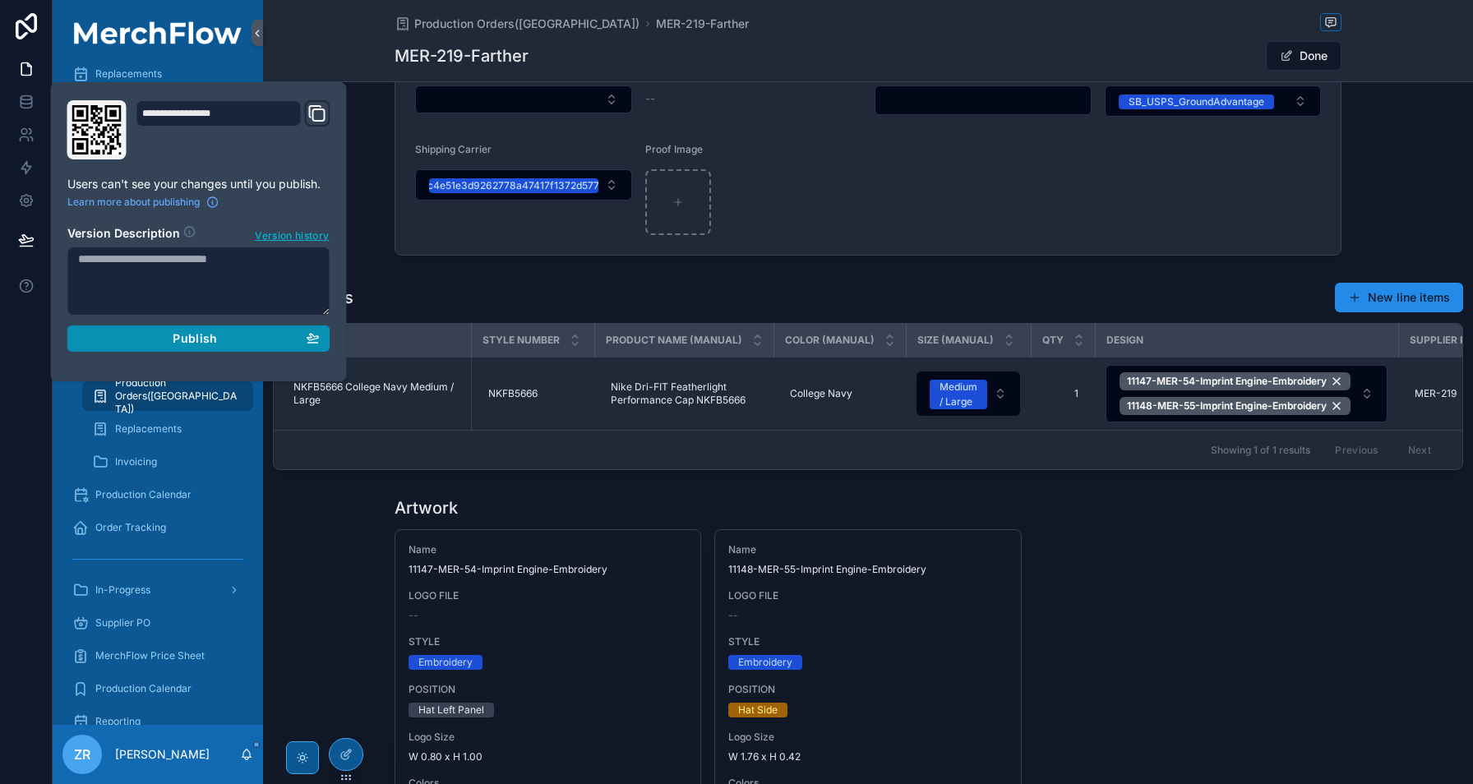
click at [207, 341] on span "Publish" at bounding box center [195, 338] width 44 height 15
